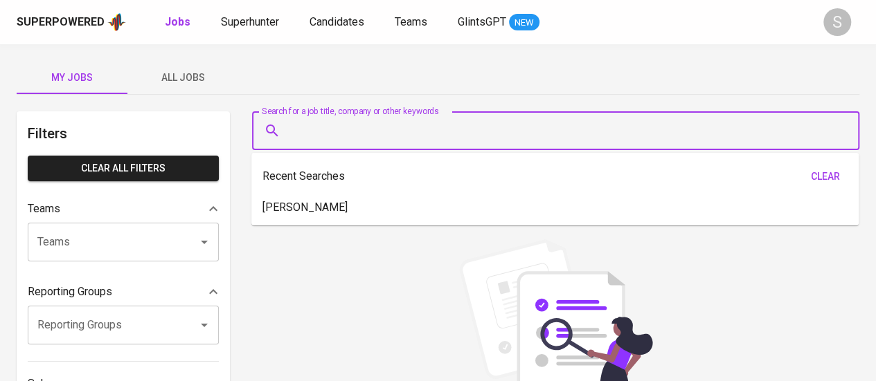
click at [533, 133] on input "Search for a job title, company or other keywords" at bounding box center [559, 131] width 546 height 26
paste input "[PERSON_NAME]"
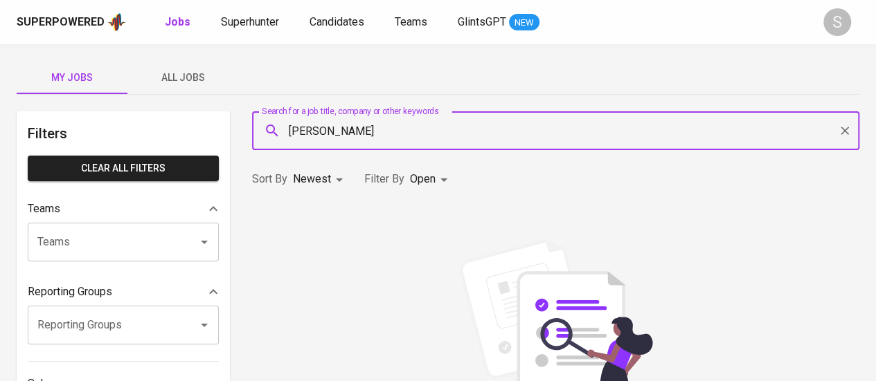
type input "[PERSON_NAME]"
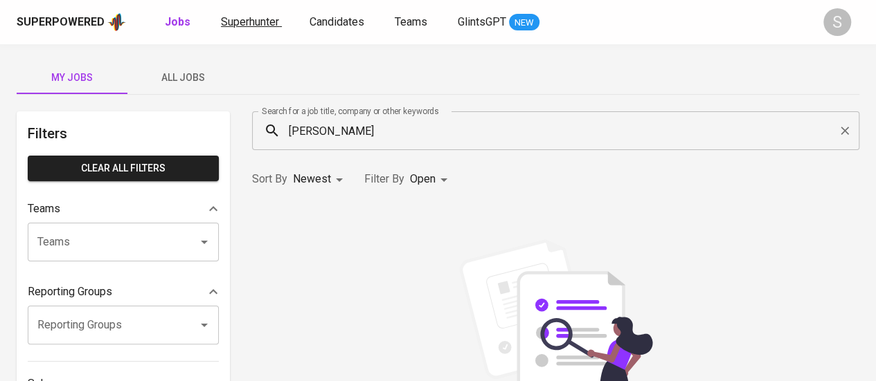
click at [263, 21] on span "Superhunter" at bounding box center [250, 21] width 58 height 13
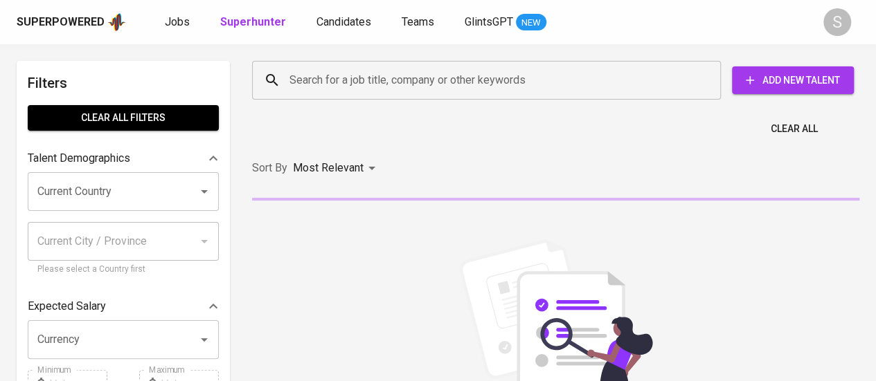
click at [306, 71] on input "Search for a job title, company or other keywords" at bounding box center [490, 80] width 408 height 26
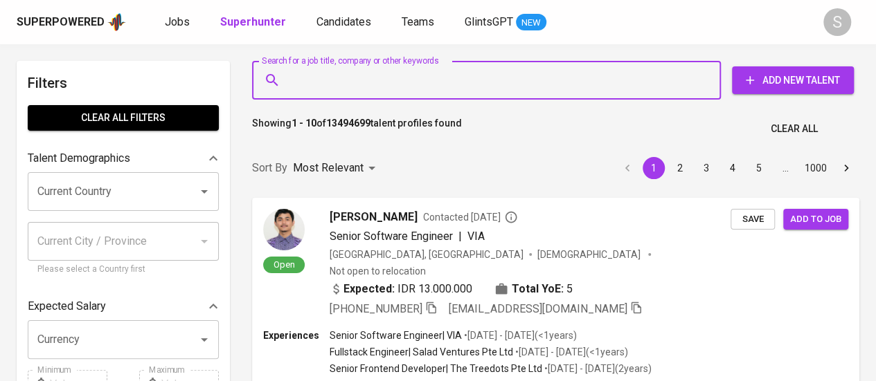
click at [307, 82] on input "Search for a job title, company or other keywords" at bounding box center [490, 80] width 408 height 26
paste input "[PERSON_NAME]"
type input "[PERSON_NAME]"
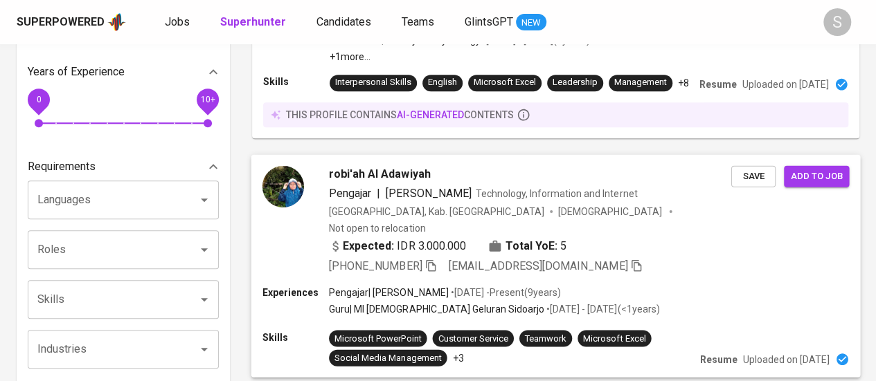
scroll to position [357, 0]
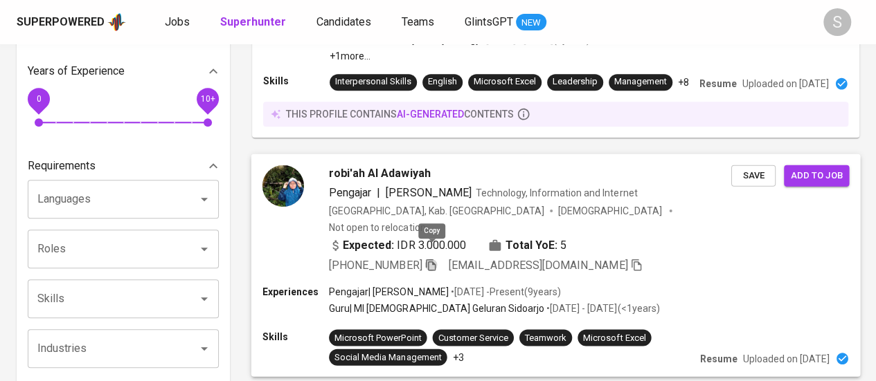
click at [430, 258] on icon "button" at bounding box center [430, 264] width 12 height 12
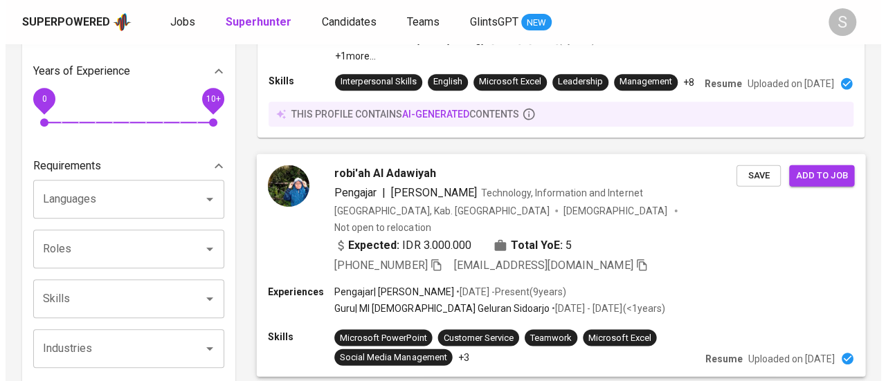
scroll to position [368, 0]
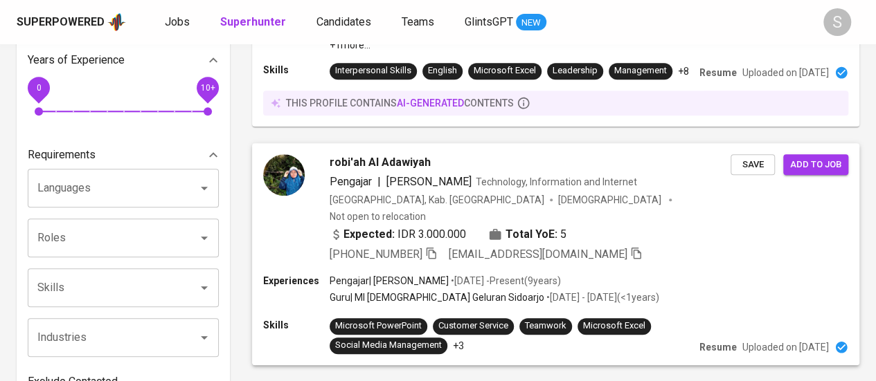
click at [420, 159] on span "robi'ah Al Adawiyah" at bounding box center [380, 162] width 101 height 17
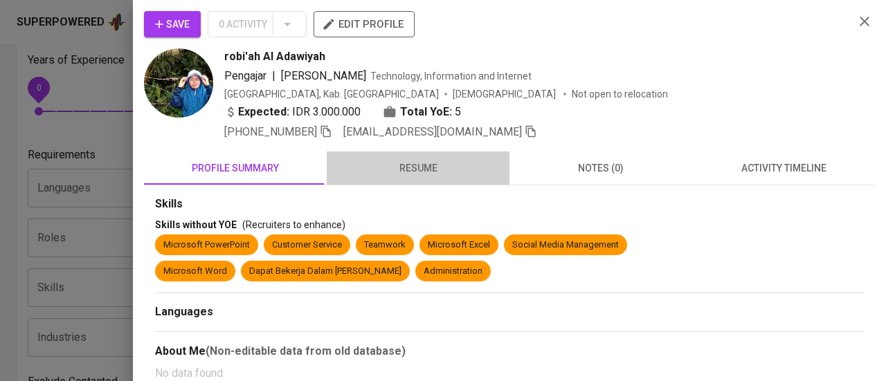
click at [420, 159] on button "resume" at bounding box center [418, 168] width 183 height 33
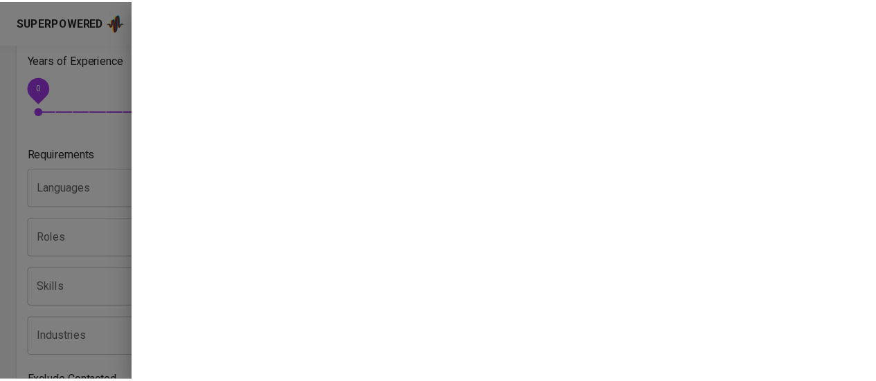
scroll to position [0, 0]
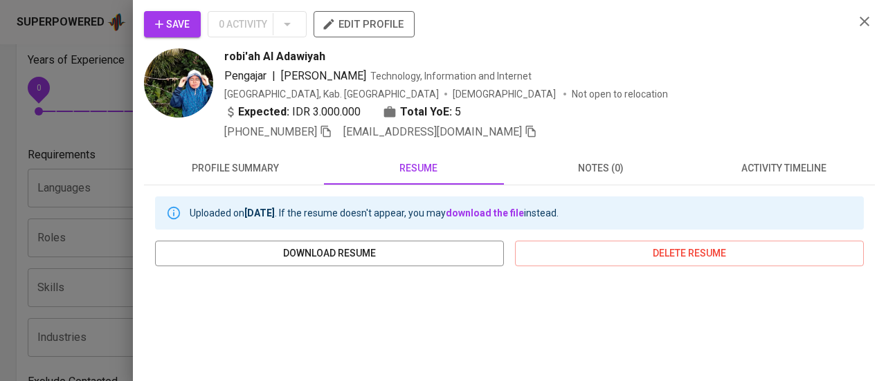
click at [856, 19] on icon "button" at bounding box center [864, 21] width 17 height 17
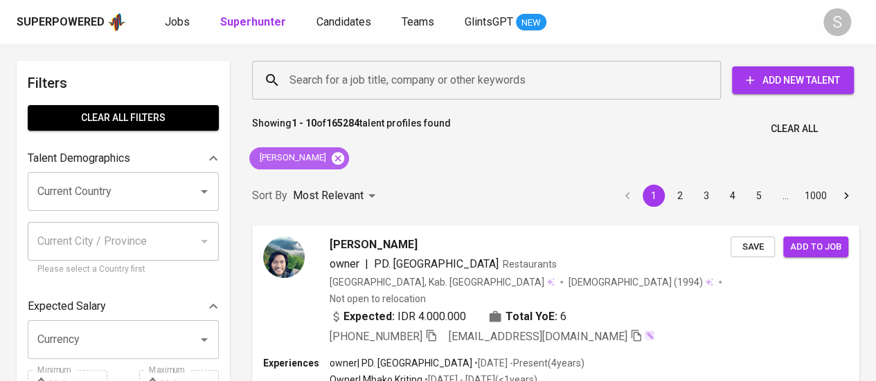
click at [344, 156] on icon at bounding box center [338, 158] width 12 height 12
click at [307, 77] on input "Search for a job title, company or other keywords" at bounding box center [490, 80] width 408 height 26
paste input "[PERSON_NAME]"
type input "[PERSON_NAME]"
click at [313, 75] on input "[PERSON_NAME]" at bounding box center [490, 80] width 408 height 26
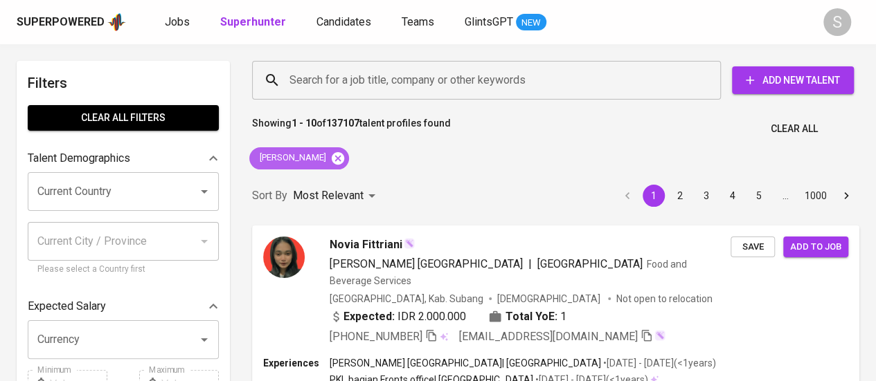
click at [332, 156] on icon at bounding box center [338, 158] width 12 height 12
click at [300, 82] on input "Search for a job title, company or other keywords" at bounding box center [490, 80] width 408 height 26
click at [331, 73] on input "Search for a job title, company or other keywords" at bounding box center [490, 80] width 408 height 26
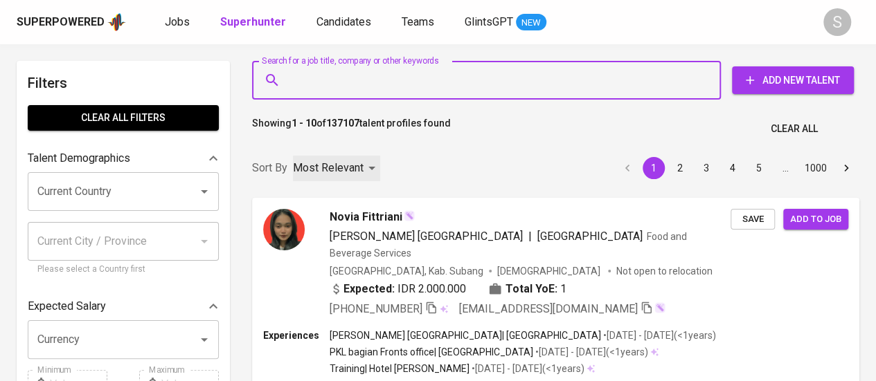
click at [325, 156] on div "Most Relevant" at bounding box center [336, 169] width 87 height 26
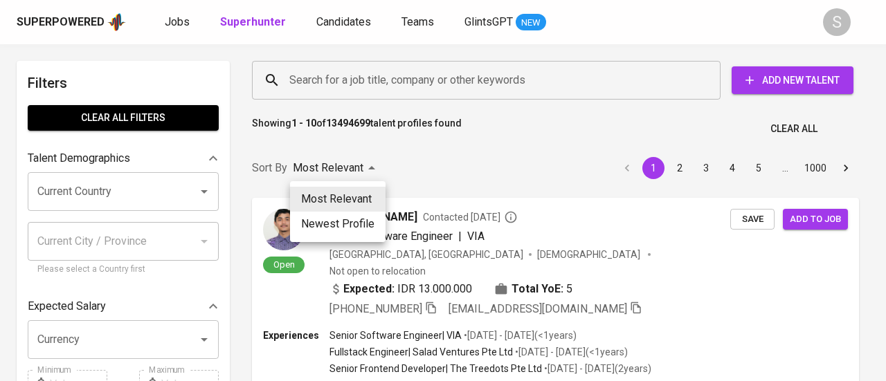
click at [321, 87] on div at bounding box center [443, 190] width 886 height 381
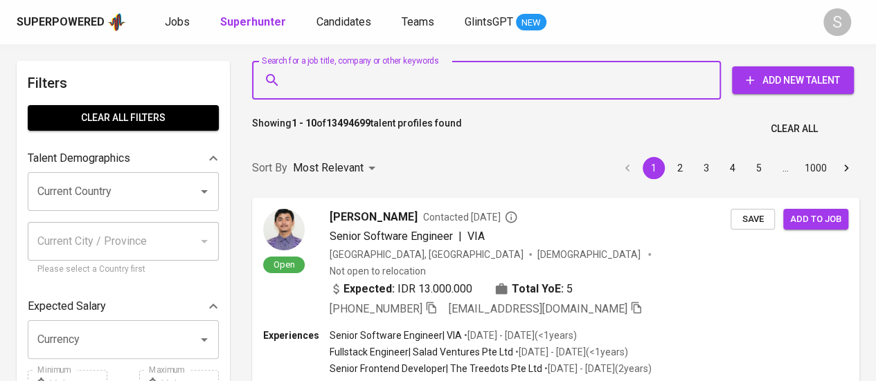
click at [317, 80] on input "Search for a job title, company or other keywords" at bounding box center [490, 80] width 408 height 26
paste input "[EMAIL_ADDRESS][DOMAIN_NAME]"
type input "[EMAIL_ADDRESS][DOMAIN_NAME]"
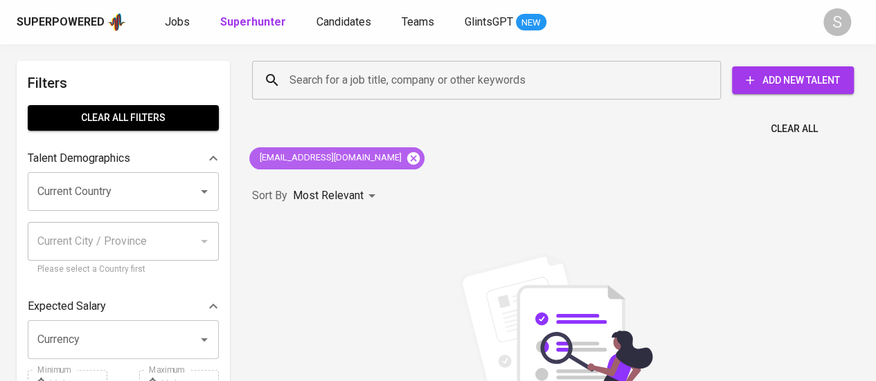
click at [406, 156] on icon at bounding box center [413, 158] width 15 height 15
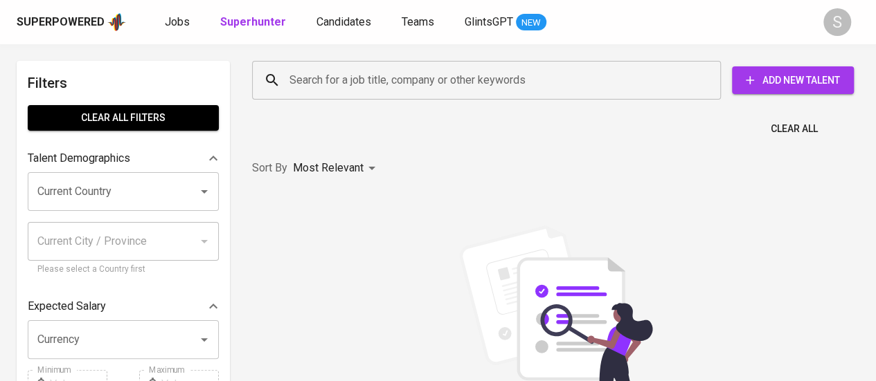
click at [327, 84] on input "Search for a job title, company or other keywords" at bounding box center [490, 80] width 408 height 26
paste input "Clara Dewi Woro Laras Wening"
type input "Clara Dewi Woro Laras Wening"
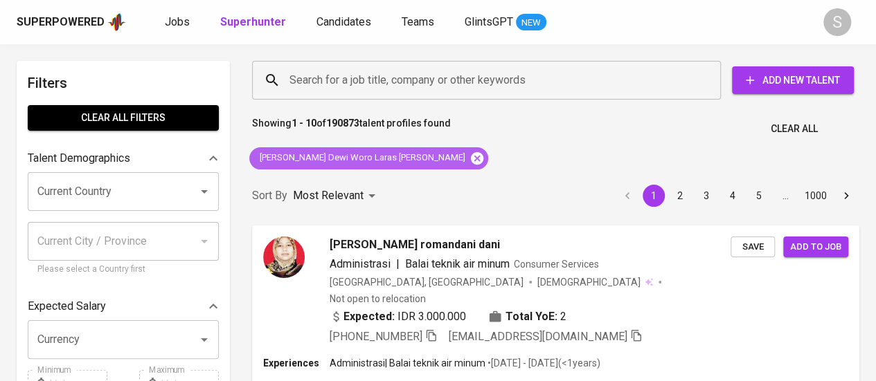
click at [471, 152] on icon at bounding box center [477, 158] width 12 height 12
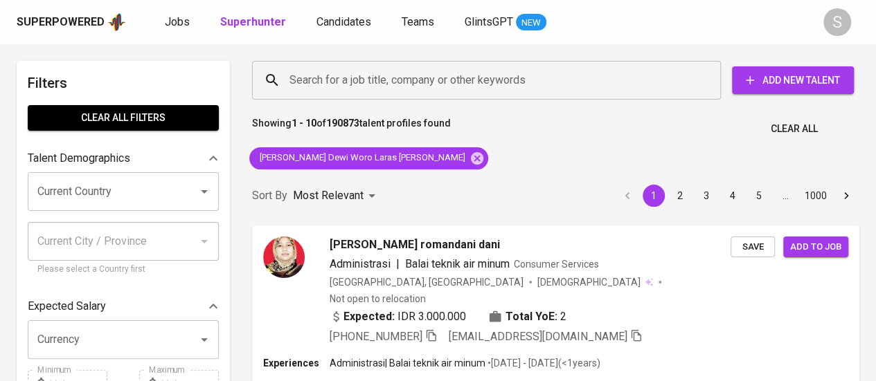
click at [301, 78] on input "Search for a job title, company or other keywords" at bounding box center [490, 80] width 408 height 26
